Goal: Task Accomplishment & Management: Manage account settings

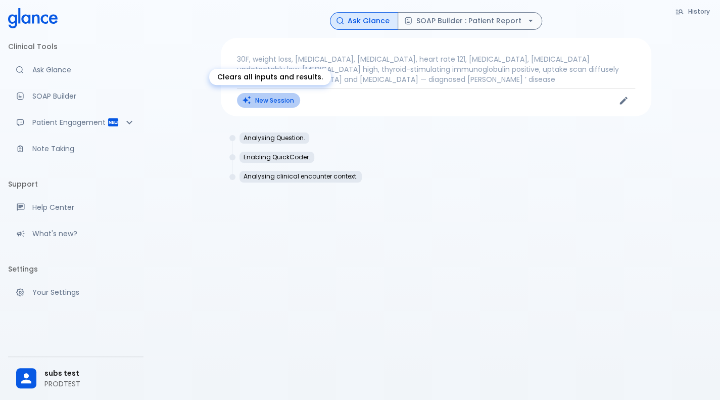
click at [258, 95] on button "New Session" at bounding box center [268, 100] width 63 height 15
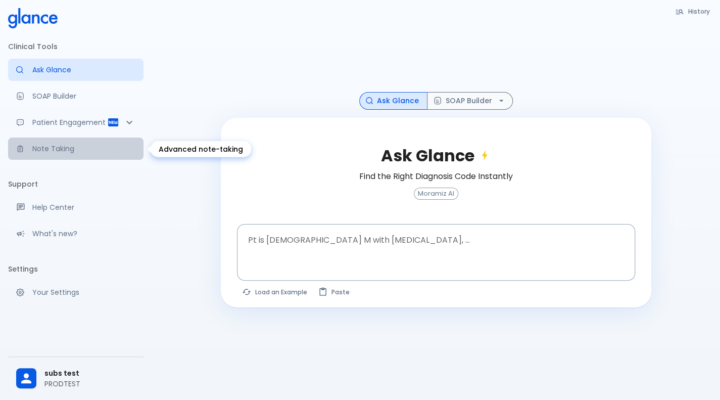
click at [112, 158] on link "Note Taking" at bounding box center [75, 148] width 135 height 22
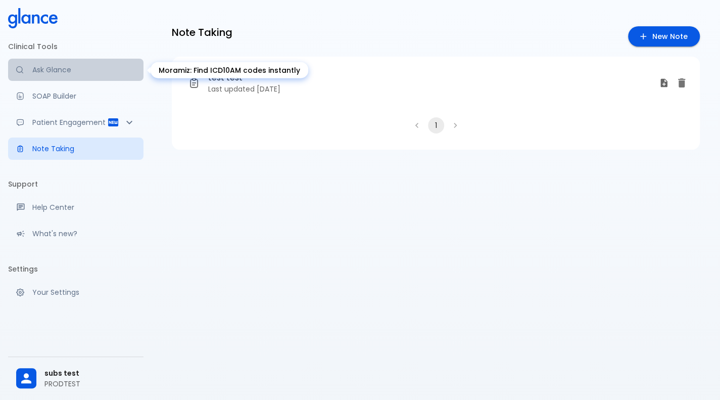
click at [88, 64] on link "Ask Glance" at bounding box center [75, 70] width 135 height 22
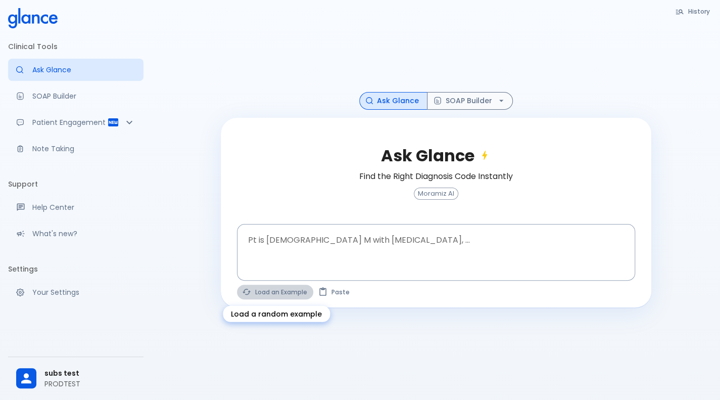
click at [304, 294] on button "Load an Example" at bounding box center [275, 291] width 76 height 15
type textarea "30F, weight loss, [MEDICAL_DATA], [MEDICAL_DATA], HR 121, [MEDICAL_DATA], TSH u…"
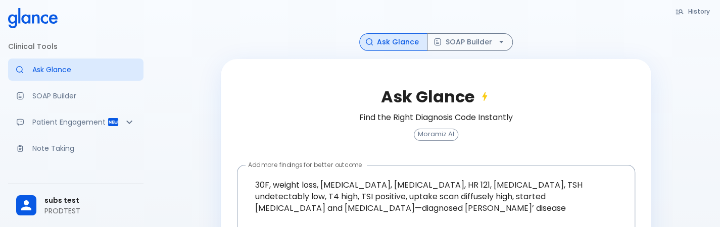
scroll to position [84, 0]
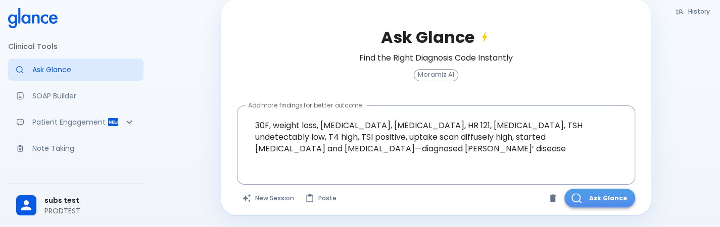
click at [596, 199] on button "Ask Glance" at bounding box center [599, 198] width 71 height 19
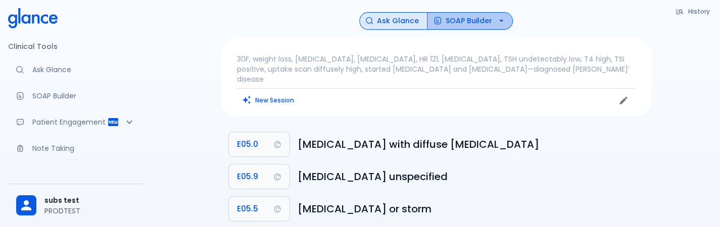
click at [463, 16] on button "SOAP Builder" at bounding box center [470, 21] width 86 height 18
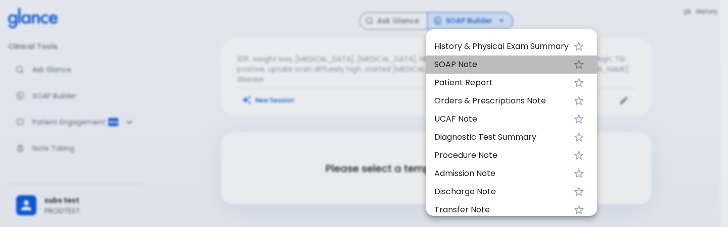
click at [448, 70] on span "SOAP Note" at bounding box center [501, 65] width 134 height 12
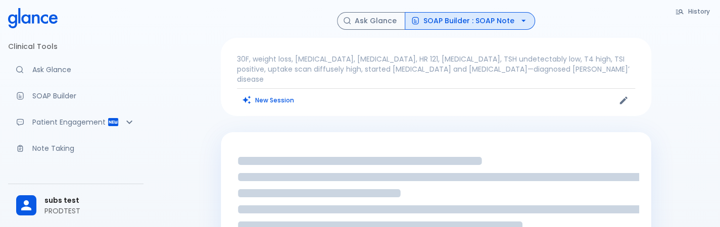
scroll to position [114, 0]
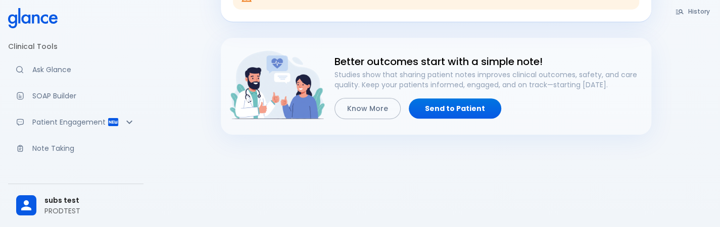
scroll to position [136, 0]
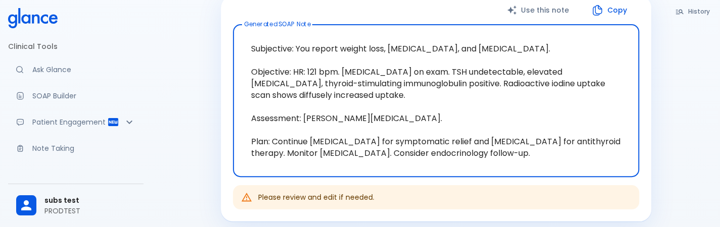
click at [448, 70] on textarea "Subjective: You report weight loss, [MEDICAL_DATA], and [MEDICAL_DATA]. Objecti…" at bounding box center [436, 101] width 392 height 136
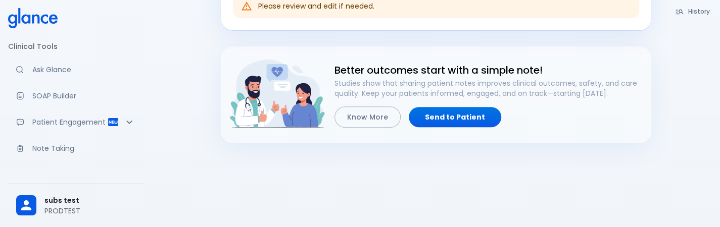
scroll to position [329, 0]
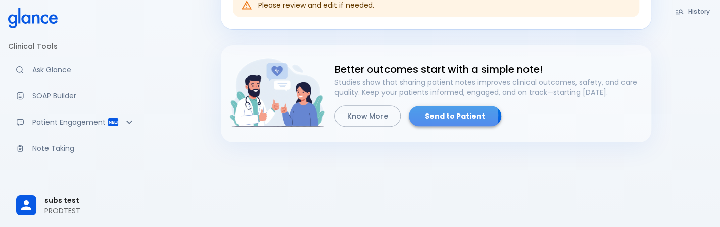
click at [448, 114] on link "Send to Patient" at bounding box center [455, 116] width 92 height 21
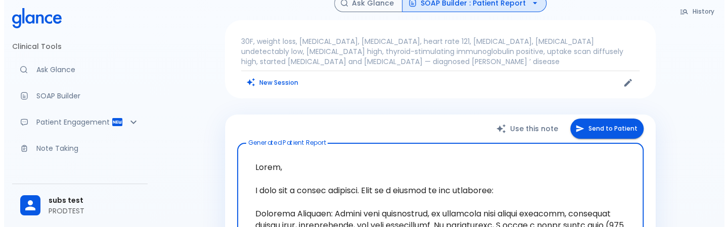
scroll to position [13, 0]
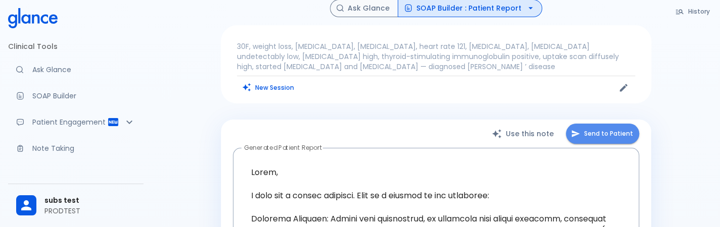
click at [601, 128] on button "Send to Patient" at bounding box center [602, 134] width 73 height 21
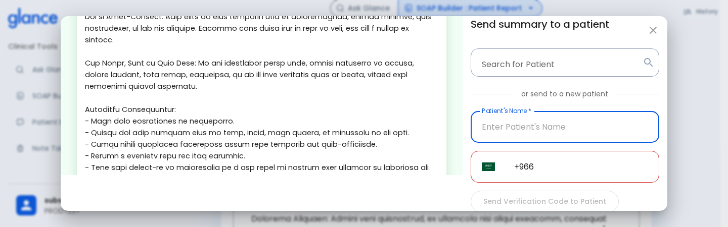
scroll to position [357, 0]
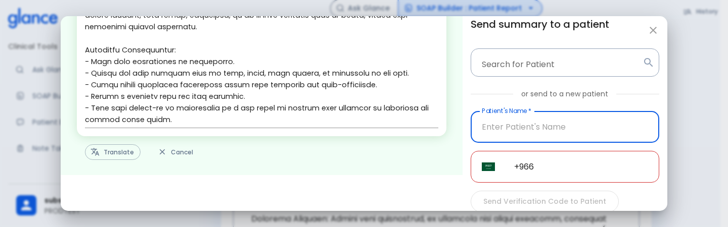
click at [110, 155] on button "Translate" at bounding box center [113, 152] width 56 height 16
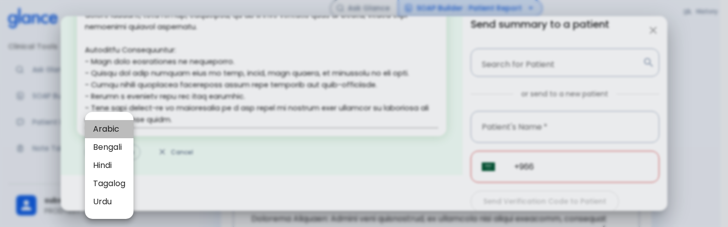
click at [120, 132] on span "Arabic" at bounding box center [109, 129] width 32 height 12
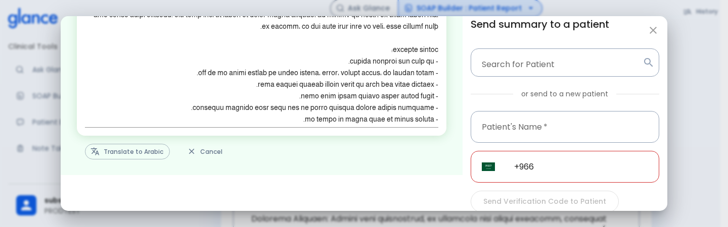
scroll to position [54, 0]
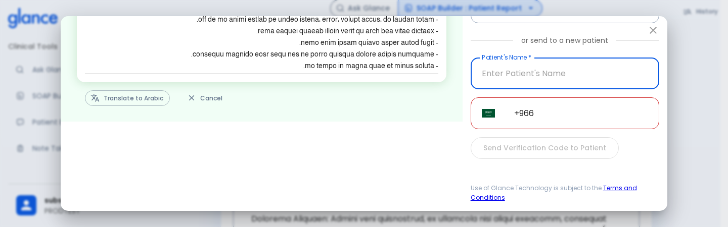
click at [532, 65] on input "Patient's Name   *" at bounding box center [564, 74] width 188 height 32
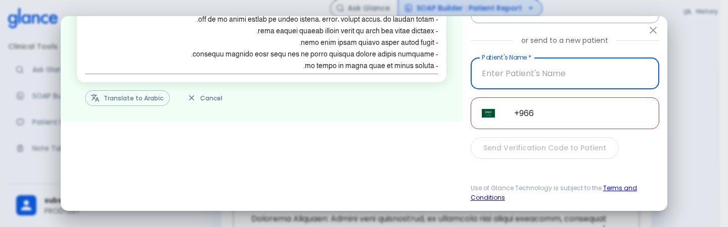
click at [532, 65] on input "Patient's Name   *" at bounding box center [564, 74] width 188 height 32
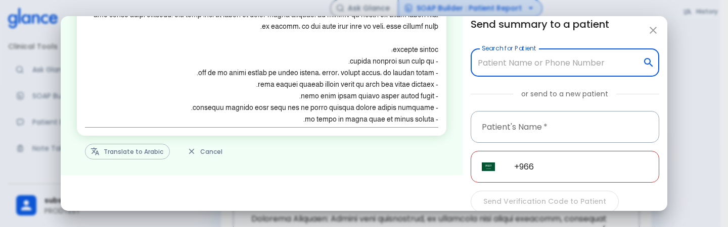
click at [536, 68] on input "Search for Patient" at bounding box center [556, 62] width 163 height 19
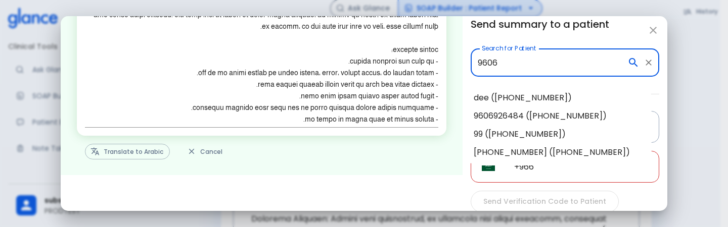
click at [540, 122] on li "9606926484 ([PHONE_NUMBER])" at bounding box center [558, 116] width 186 height 18
type input "9606926484 ([PHONE_NUMBER])"
type input "9606926484"
type input "[PHONE_NUMBER]"
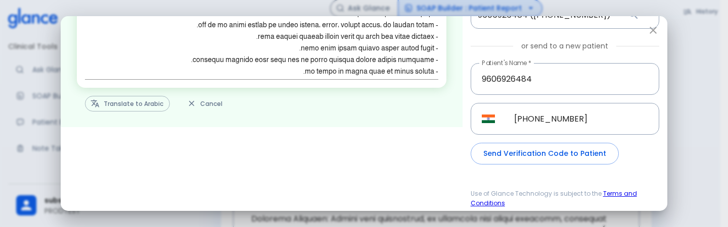
scroll to position [49, 0]
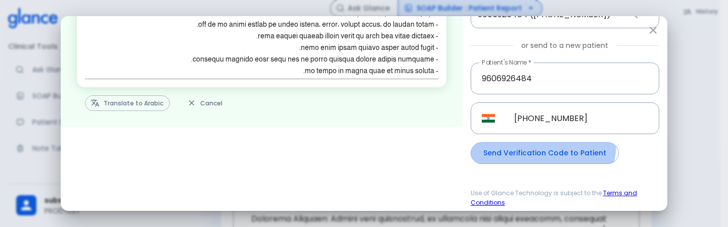
click at [536, 144] on button "Send Verification Code to Patient" at bounding box center [544, 153] width 148 height 22
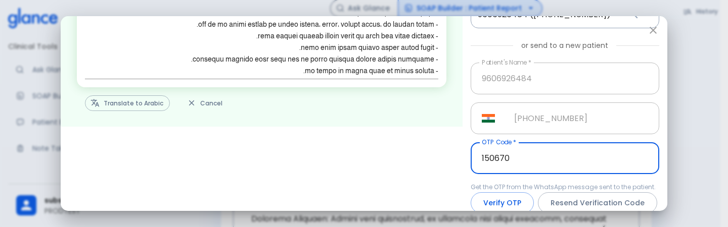
type input "150670"
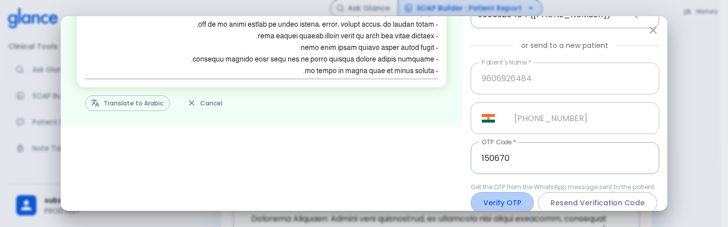
click at [512, 195] on button "Verify OTP" at bounding box center [501, 203] width 63 height 22
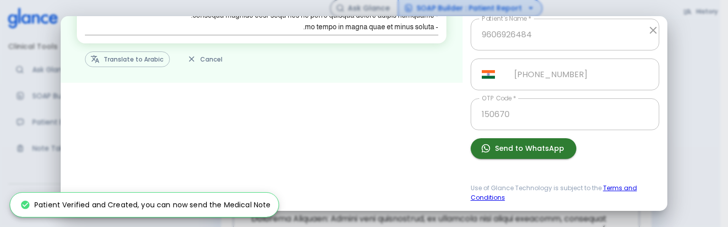
scroll to position [92, 0]
click at [521, 155] on button "Send to WhatsApp" at bounding box center [523, 148] width 106 height 21
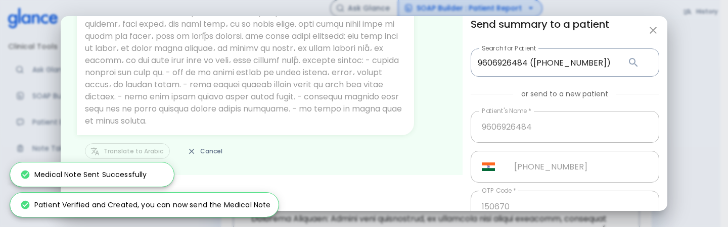
scroll to position [94, 0]
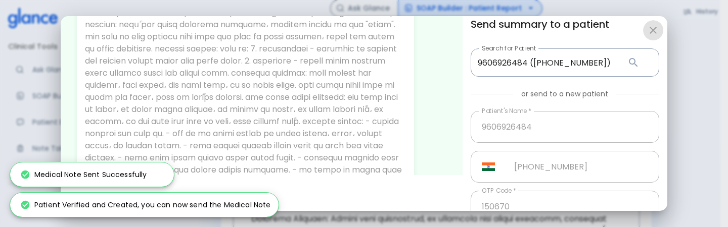
click at [646, 22] on button "button" at bounding box center [653, 30] width 20 height 20
type input "+966"
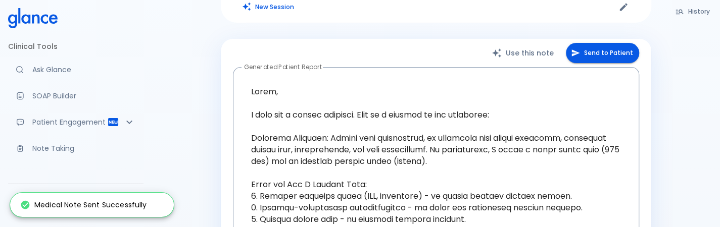
scroll to position [69, 0]
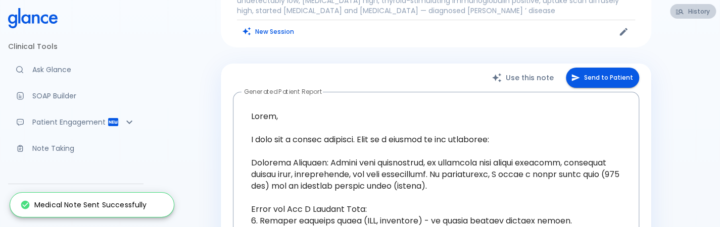
click at [686, 17] on button "History" at bounding box center [693, 11] width 46 height 15
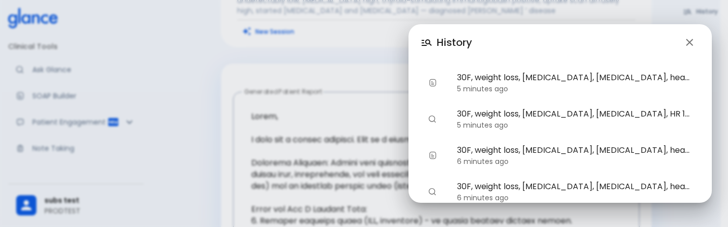
click at [149, 137] on div "History 30F, weight loss, [MEDICAL_DATA], [MEDICAL_DATA], heart rate 121, [MEDI…" at bounding box center [364, 113] width 728 height 227
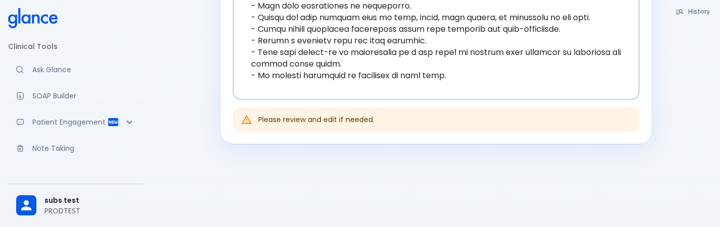
scroll to position [549, 0]
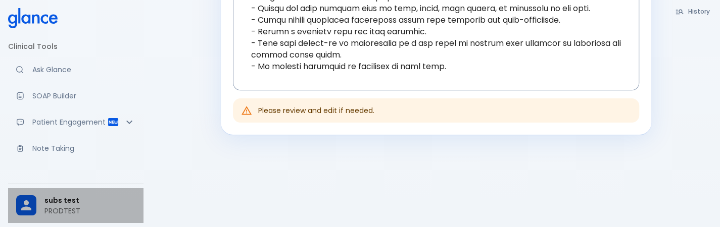
click at [55, 222] on div "subs test PRODTEST" at bounding box center [75, 205] width 135 height 35
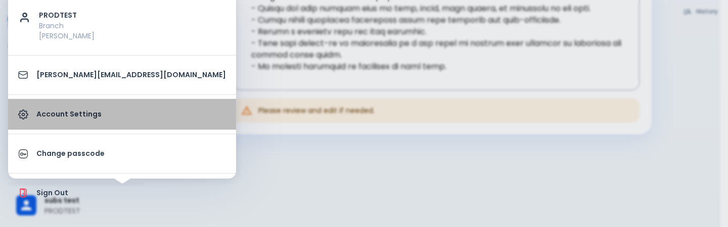
click at [126, 112] on p "Account Settings" at bounding box center [130, 114] width 189 height 11
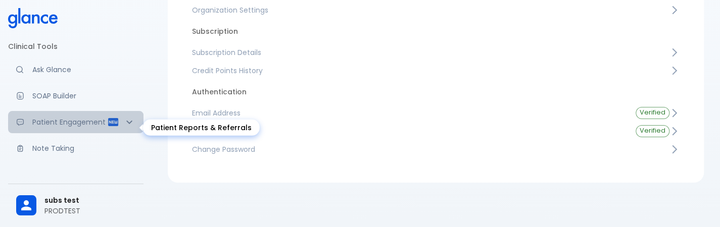
click at [126, 112] on div "Patient Engagement" at bounding box center [75, 122] width 135 height 22
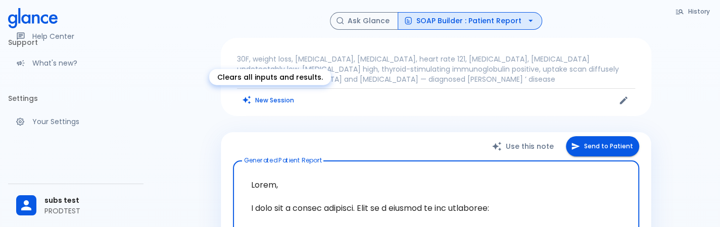
click at [272, 93] on button "New Session" at bounding box center [268, 100] width 63 height 15
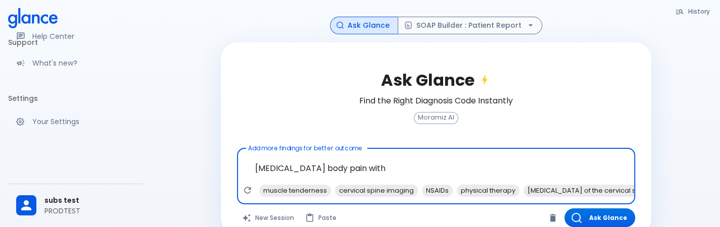
scroll to position [61, 0]
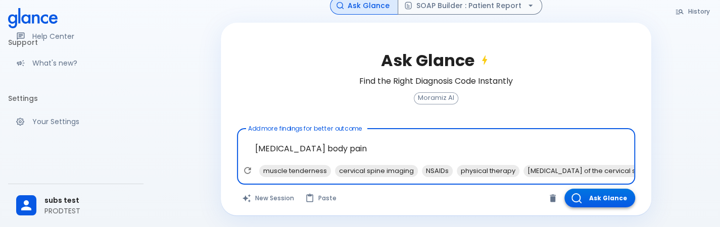
type textarea "[MEDICAL_DATA] body pain"
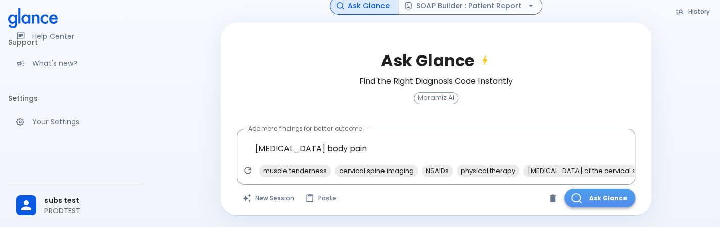
click at [591, 199] on button "Ask Glance" at bounding box center [599, 198] width 71 height 19
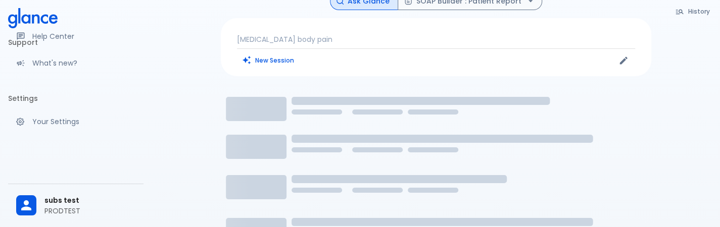
scroll to position [15, 0]
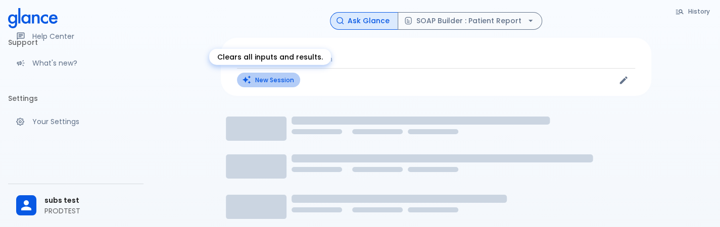
click at [271, 79] on button "New Session" at bounding box center [268, 80] width 63 height 15
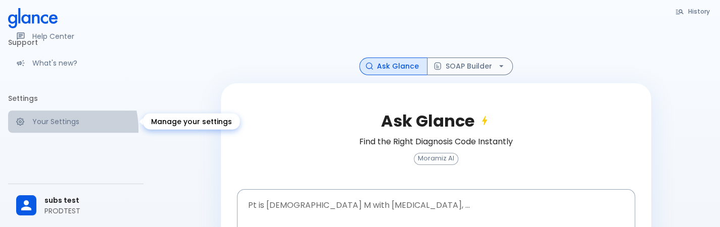
click at [37, 130] on link "Your Settings" at bounding box center [75, 122] width 135 height 22
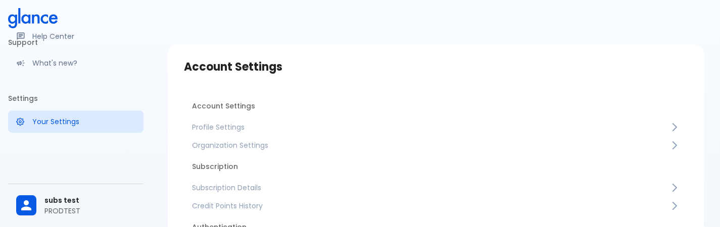
scroll to position [109, 0]
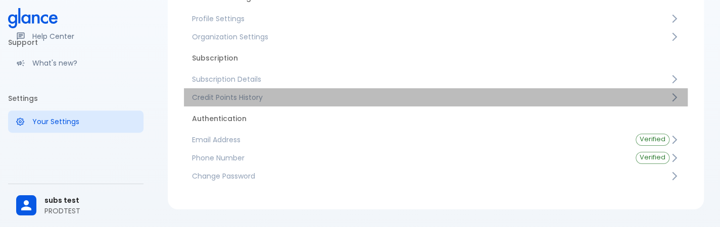
click at [263, 94] on span "Credit Points History" at bounding box center [430, 97] width 477 height 10
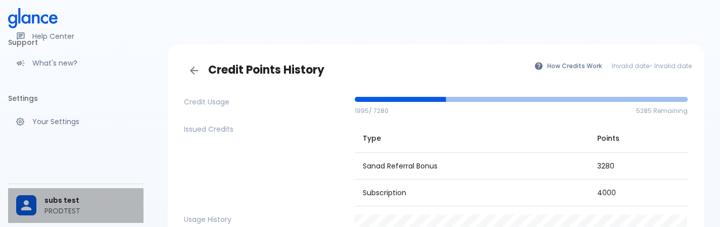
click at [71, 216] on p "PRODTEST" at bounding box center [89, 211] width 91 height 10
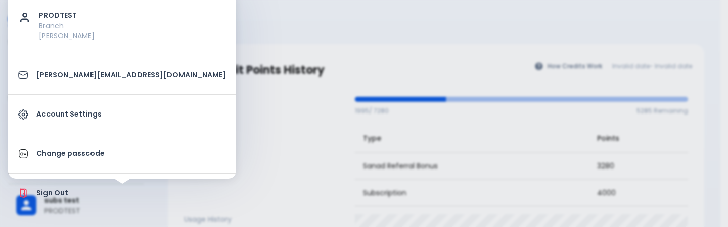
click at [54, 196] on p "Sign Out" at bounding box center [130, 193] width 189 height 11
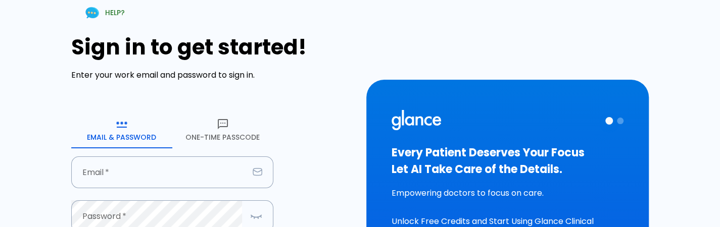
type input "[PERSON_NAME][EMAIL_ADDRESS][DOMAIN_NAME]"
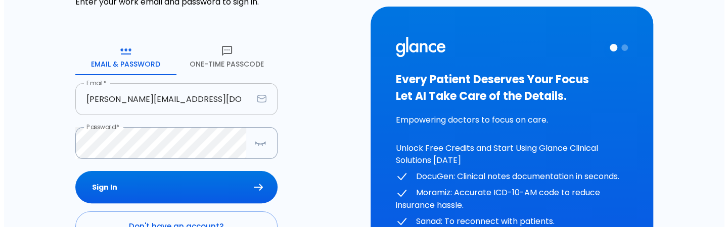
scroll to position [104, 0]
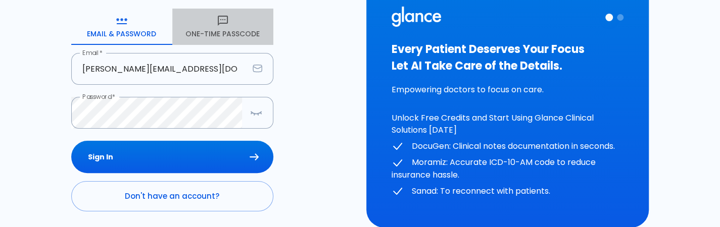
click at [228, 26] on icon "button" at bounding box center [223, 21] width 12 height 12
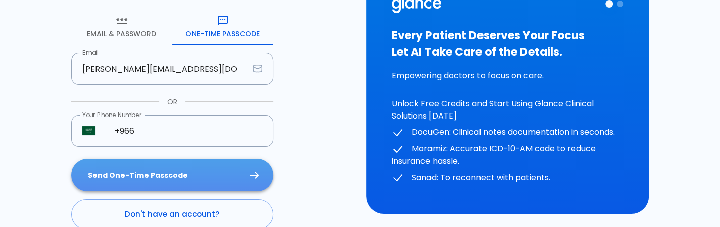
click at [211, 172] on button "Send One-Time Passcode" at bounding box center [172, 175] width 202 height 33
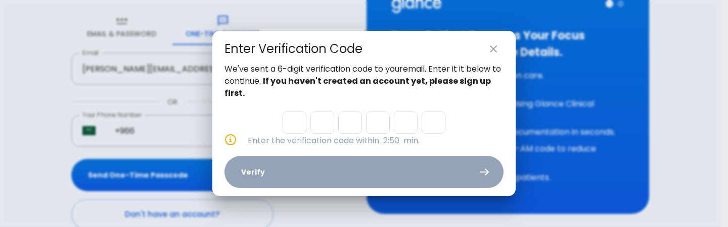
type input "5"
type input "7"
type input "5"
type input "1"
type input "9"
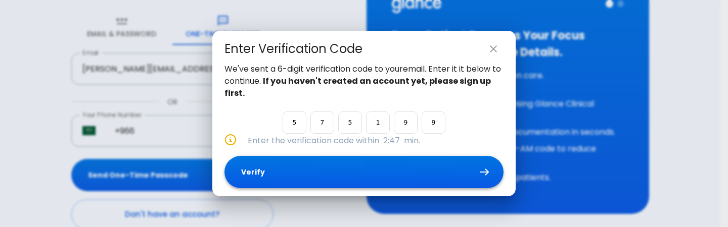
type input "9"
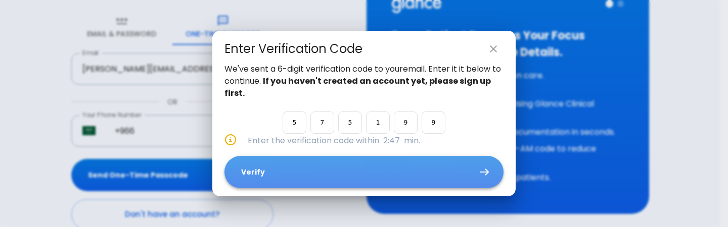
click at [322, 185] on button "Verify" at bounding box center [363, 172] width 279 height 33
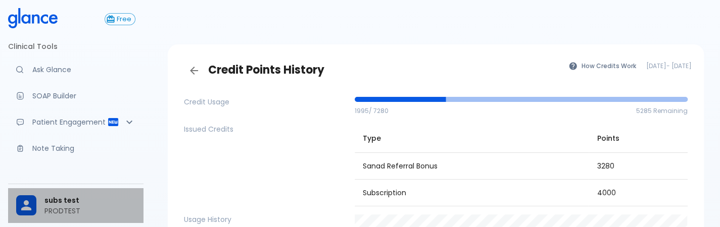
click at [55, 211] on p "PRODTEST" at bounding box center [89, 211] width 91 height 10
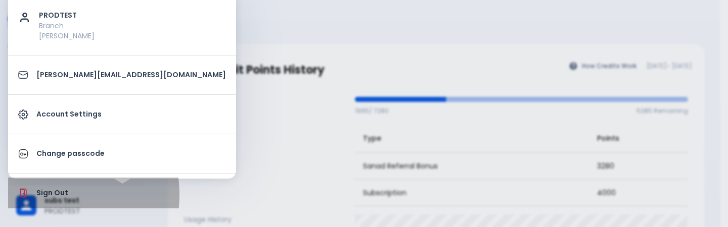
click at [42, 195] on p "Sign Out" at bounding box center [130, 193] width 189 height 11
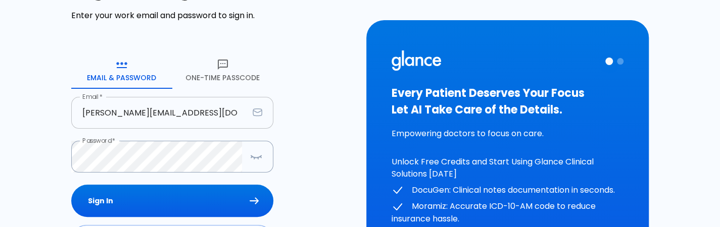
scroll to position [172, 0]
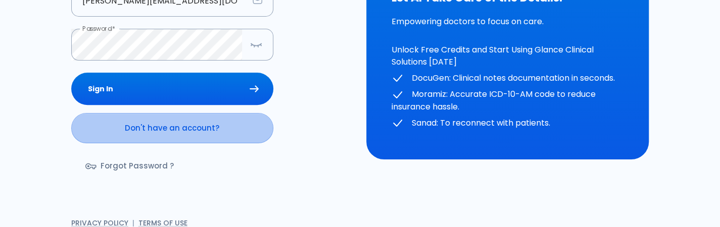
click at [175, 132] on link "Don't have an account?" at bounding box center [172, 128] width 202 height 30
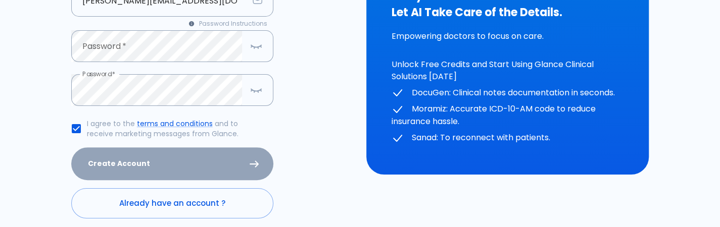
scroll to position [116, 0]
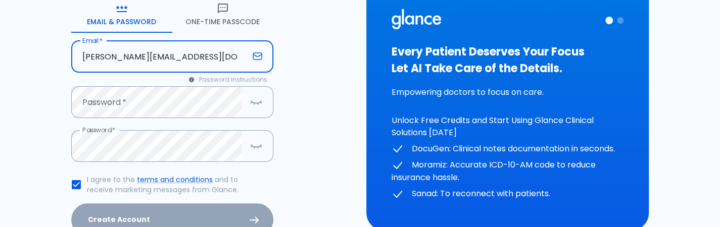
click at [155, 59] on input "[PERSON_NAME][EMAIL_ADDRESS][DOMAIN_NAME]" at bounding box center [159, 57] width 177 height 32
click at [151, 60] on input "[PERSON_NAME][EMAIL_ADDRESS][DOMAIN_NAME]" at bounding box center [159, 57] width 177 height 32
type input "[PERSON_NAME][EMAIL_ADDRESS][DOMAIN_NAME]"
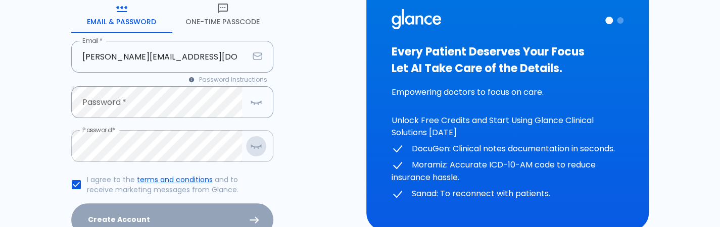
click at [262, 150] on icon "button" at bounding box center [256, 146] width 12 height 13
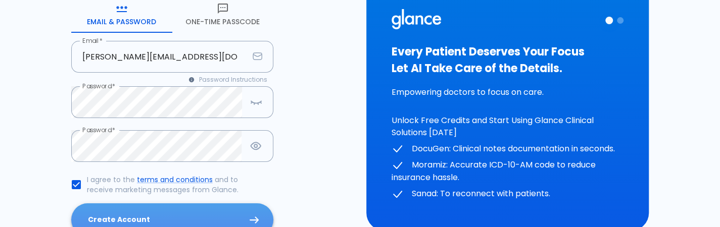
click at [144, 209] on button "Create Account" at bounding box center [172, 220] width 202 height 33
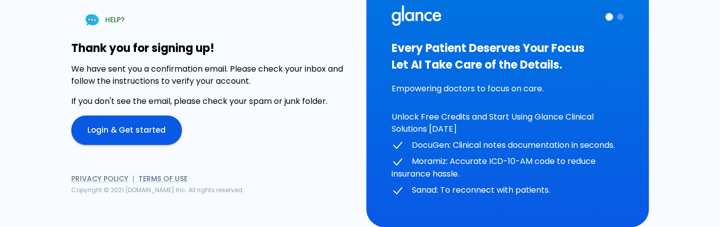
scroll to position [25, 0]
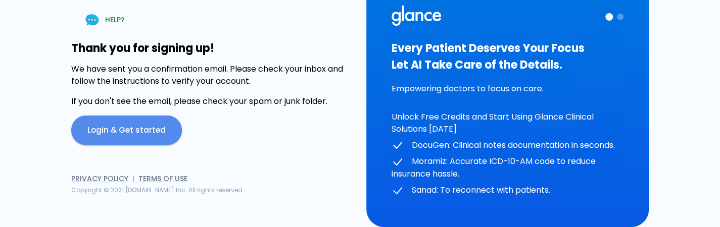
click at [126, 126] on link "Login & Get started" at bounding box center [126, 130] width 111 height 29
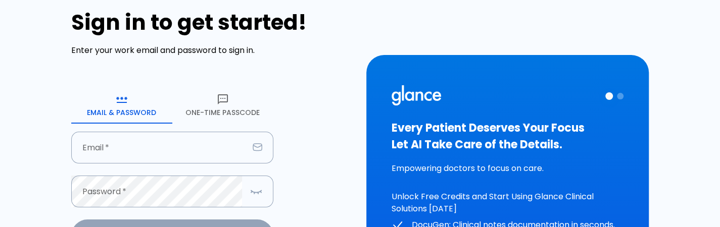
type input "[PERSON_NAME][EMAIL_ADDRESS][DOMAIN_NAME]"
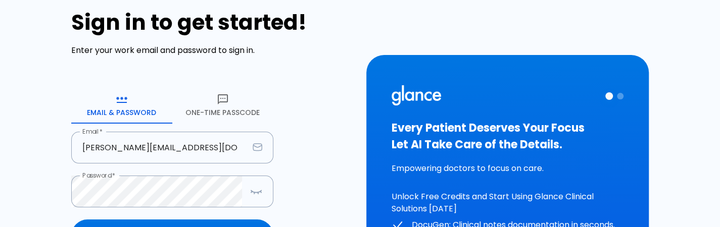
scroll to position [68, 0]
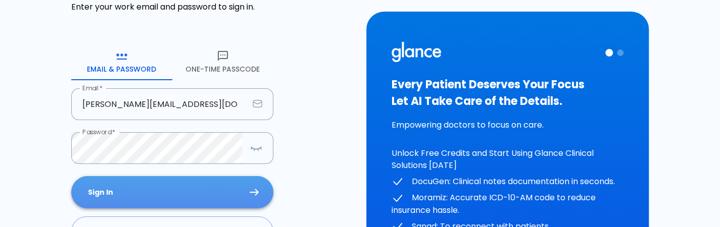
click at [203, 199] on button "Sign In" at bounding box center [172, 192] width 202 height 33
